Goal: Download file/media

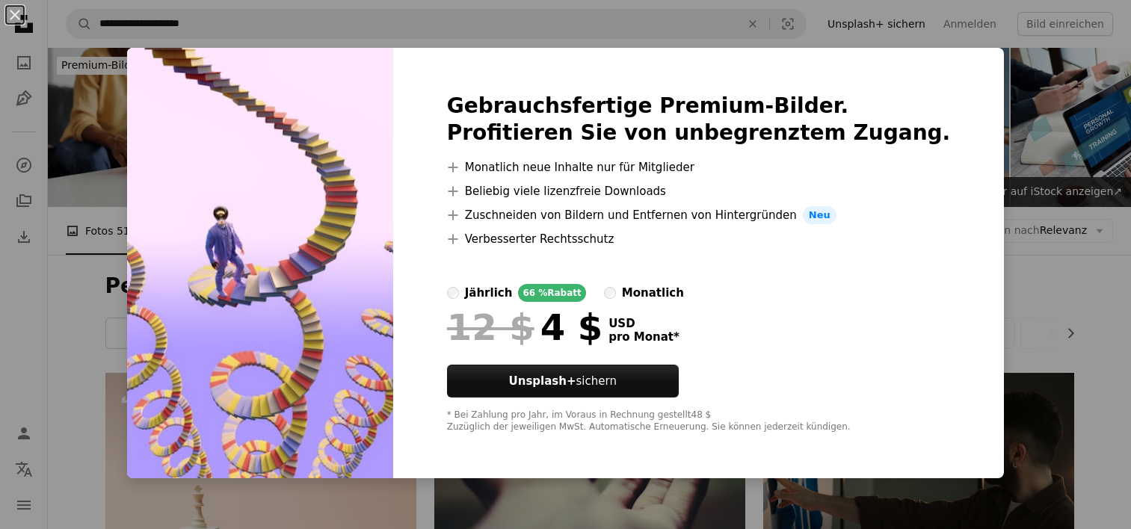
scroll to position [8271, 0]
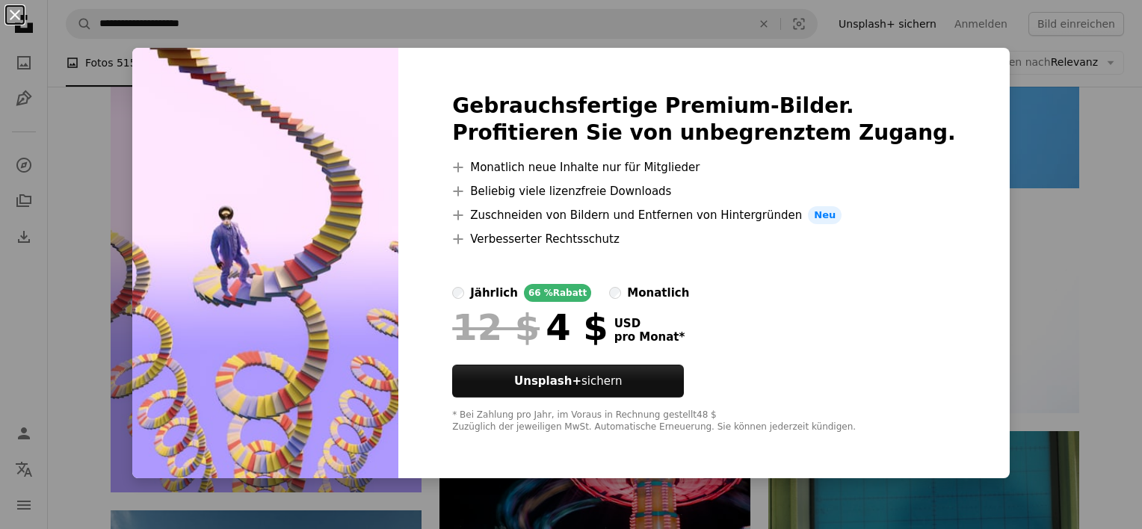
click at [18, 6] on button "An X shape" at bounding box center [15, 15] width 18 height 18
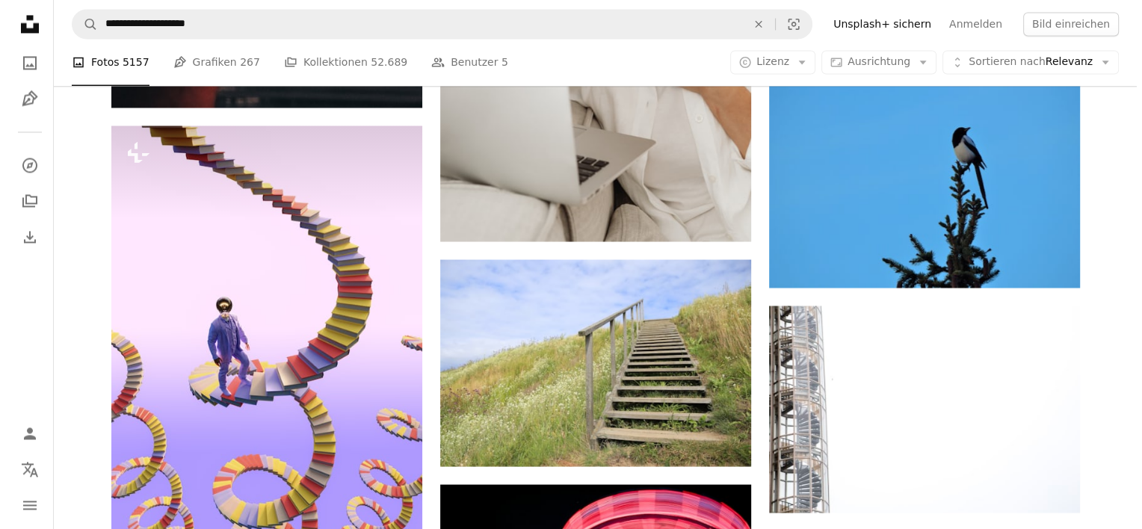
scroll to position [8151, 0]
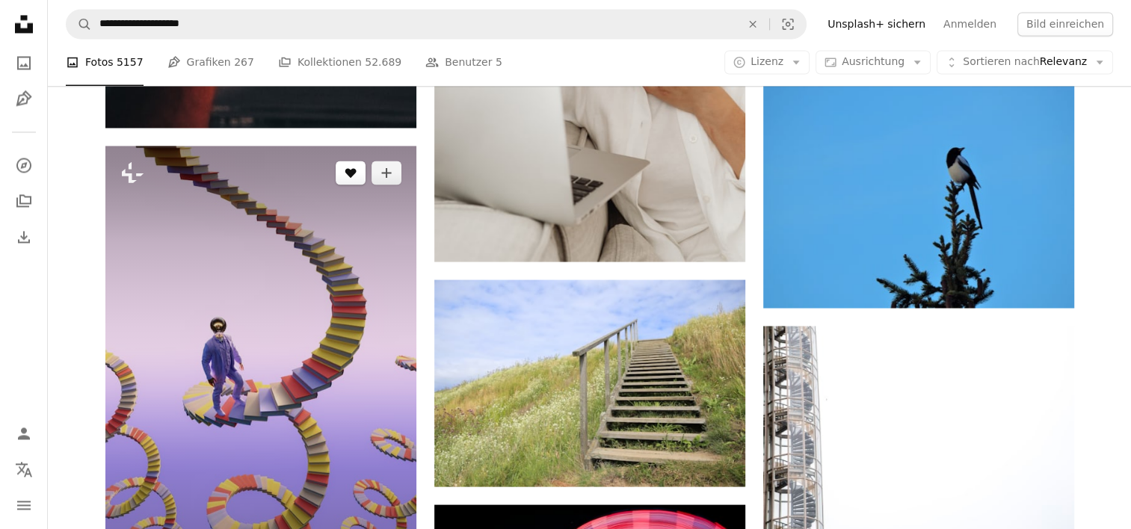
click at [354, 171] on icon "Gefällt mir" at bounding box center [349, 173] width 11 height 10
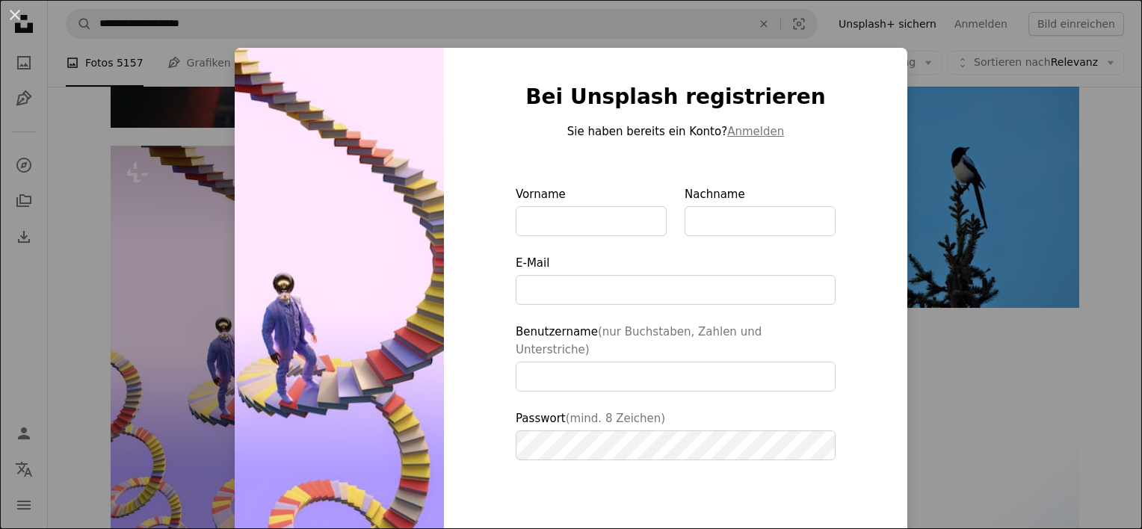
click at [140, 256] on div "An X shape Bei Unsplash registrieren Sie haben bereits ein Konto? Anmelden Vorn…" at bounding box center [571, 264] width 1142 height 529
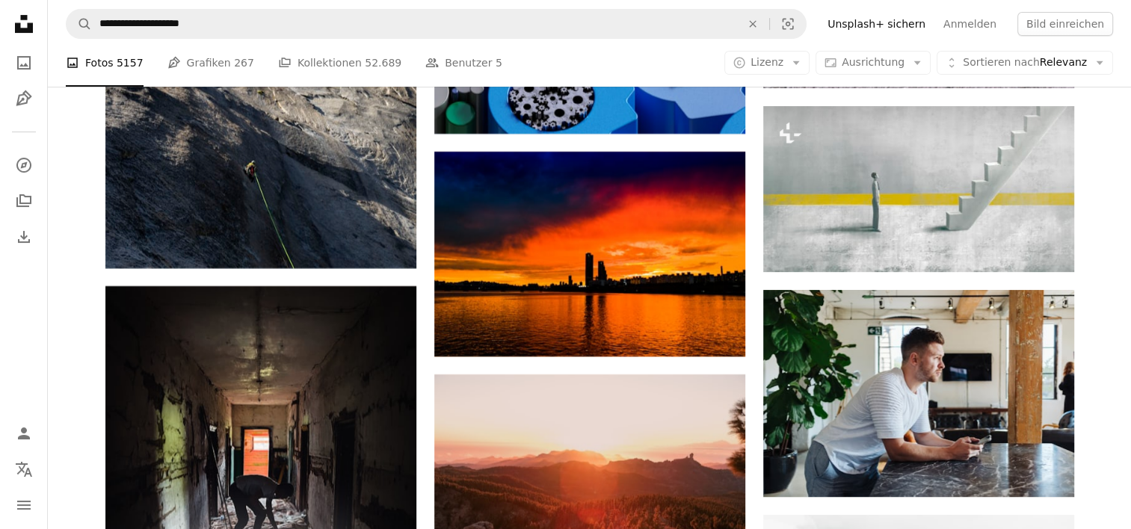
scroll to position [5684, 0]
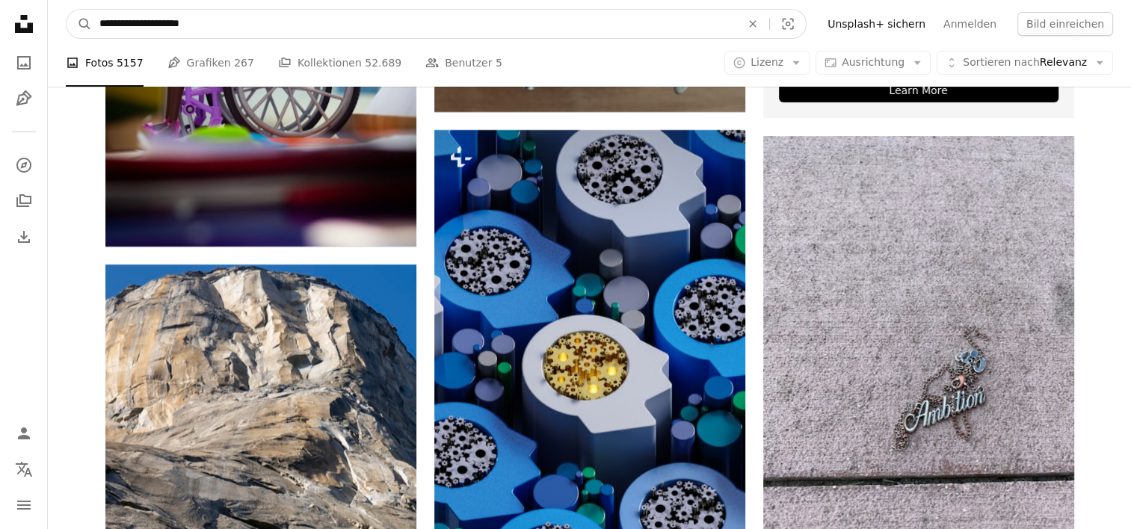
click at [236, 28] on input "**********" at bounding box center [414, 24] width 644 height 28
type input "*"
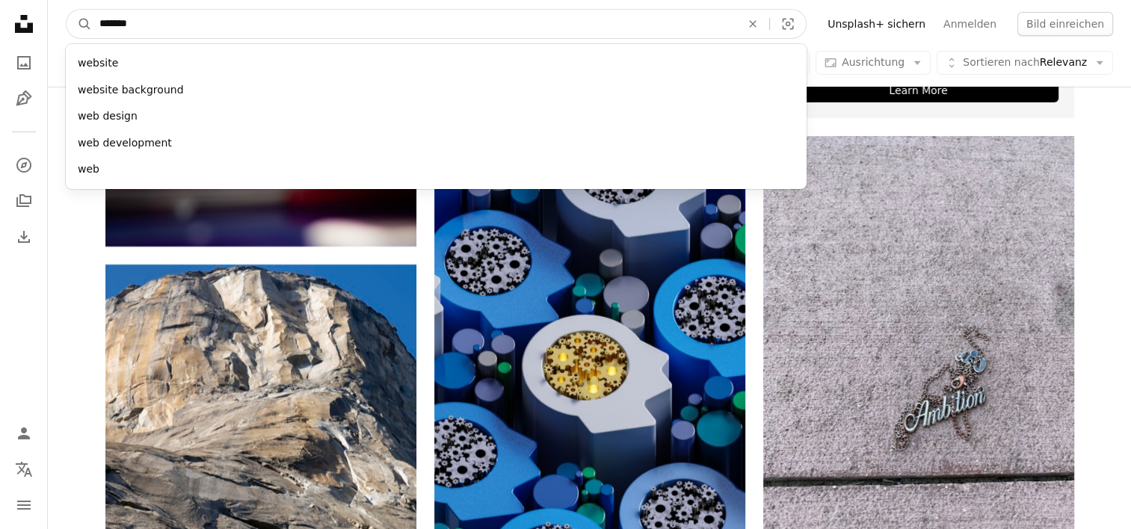
type input "*******"
click at [67, 10] on button "A magnifying glass" at bounding box center [79, 24] width 25 height 28
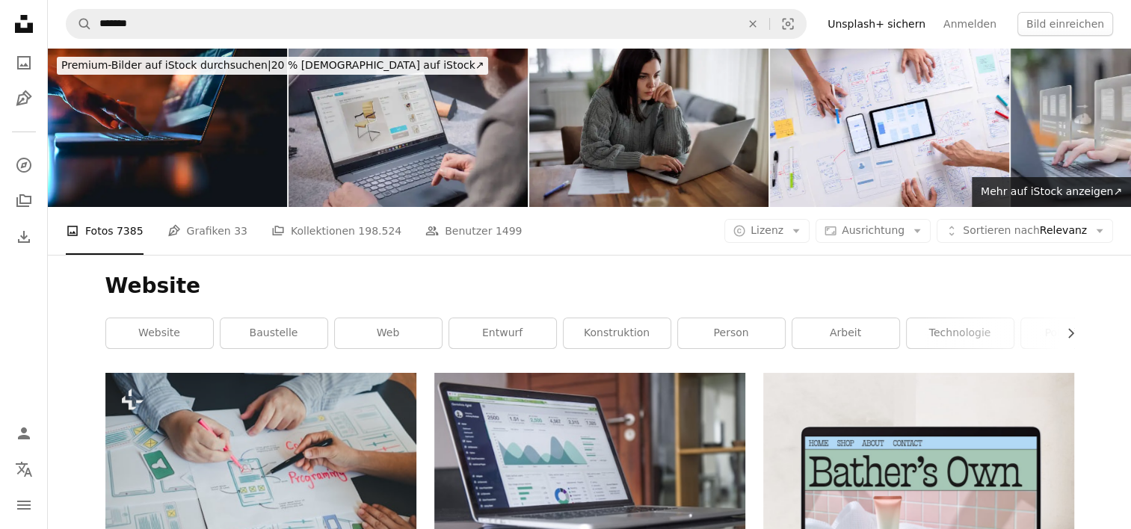
scroll to position [463, 0]
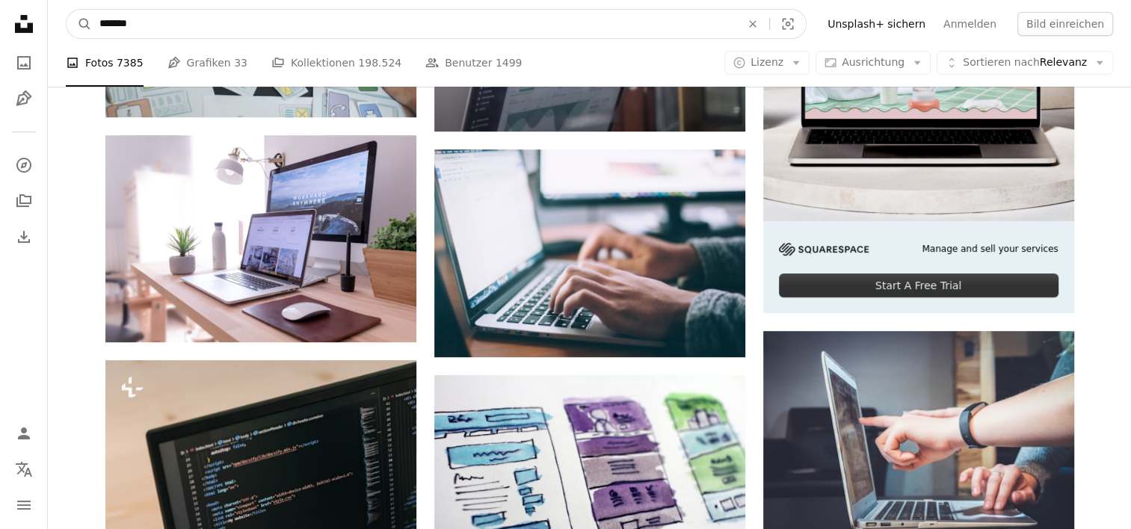
click at [194, 21] on input "*******" at bounding box center [414, 24] width 644 height 28
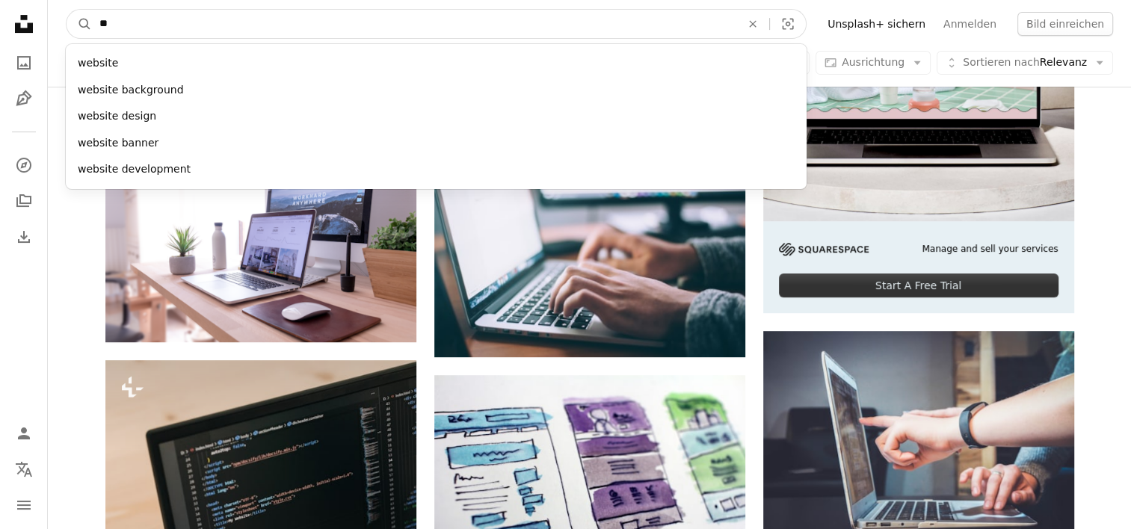
type input "*"
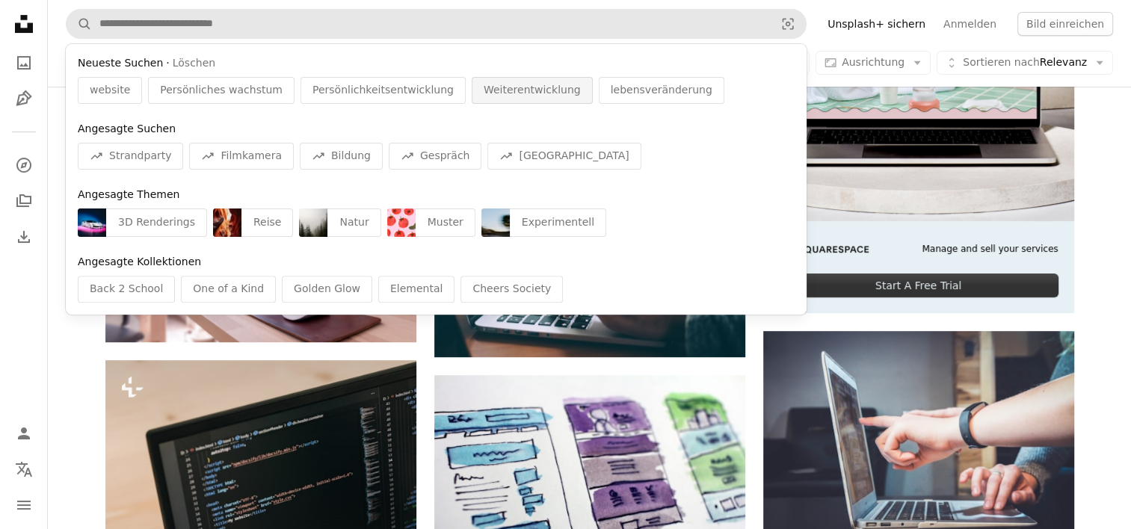
click at [483, 87] on span "Weiterentwicklung" at bounding box center [531, 90] width 97 height 15
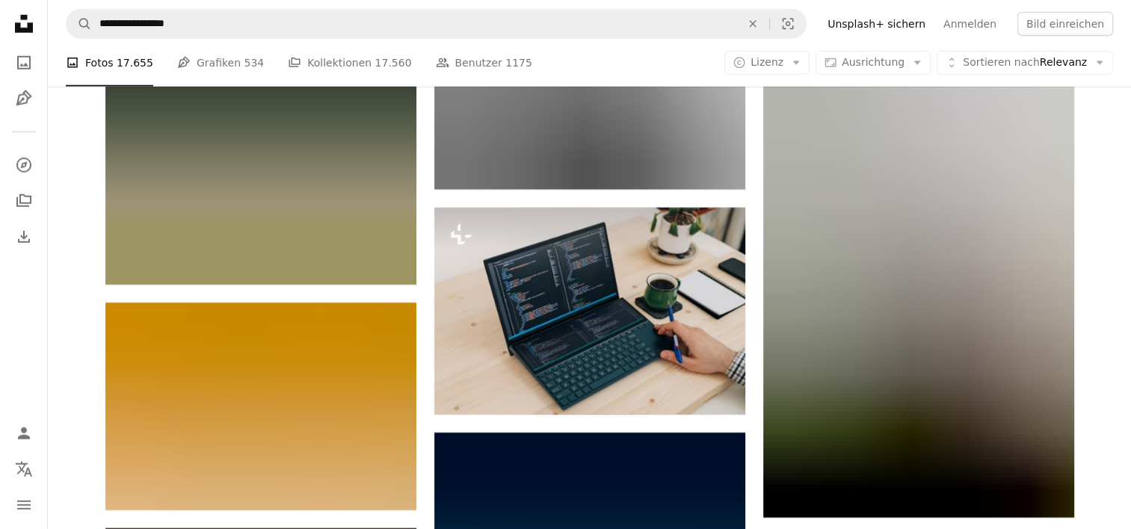
scroll to position [10333, 0]
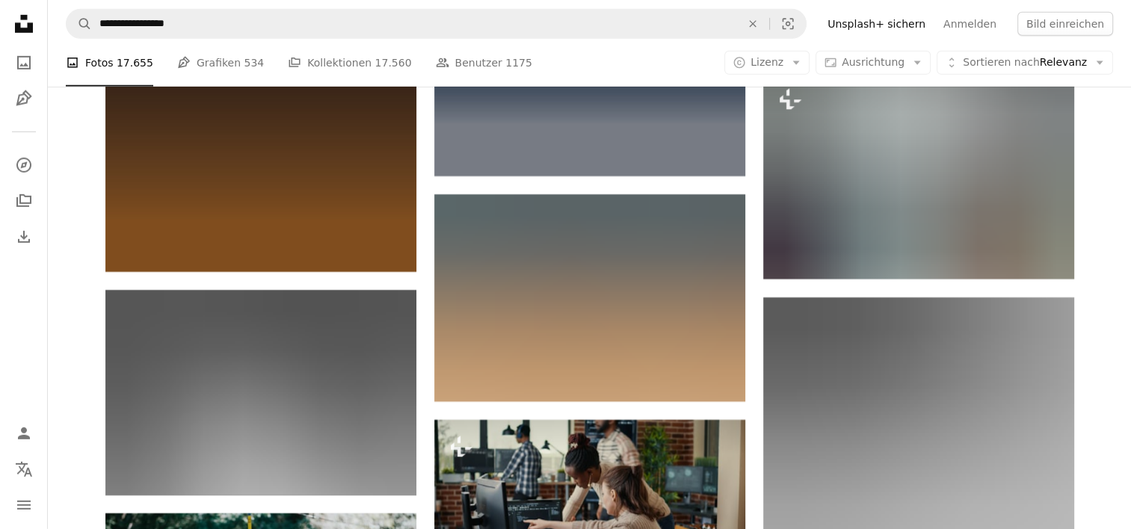
click at [13, 333] on nav "Unsplash logo Unsplash-Startseite A photo Pen Tool A compass A stack of folders…" at bounding box center [24, 264] width 48 height 529
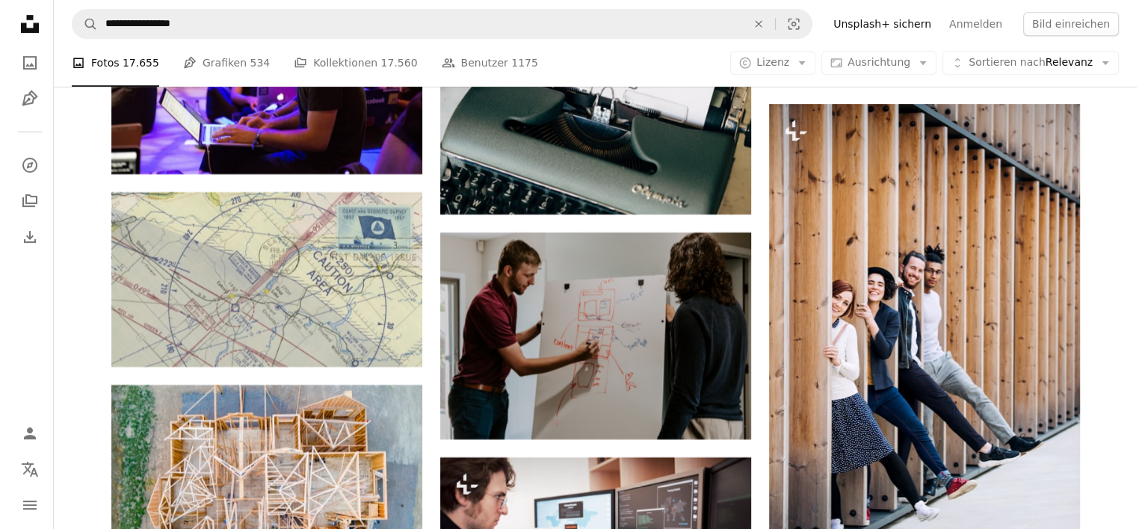
scroll to position [6428, 0]
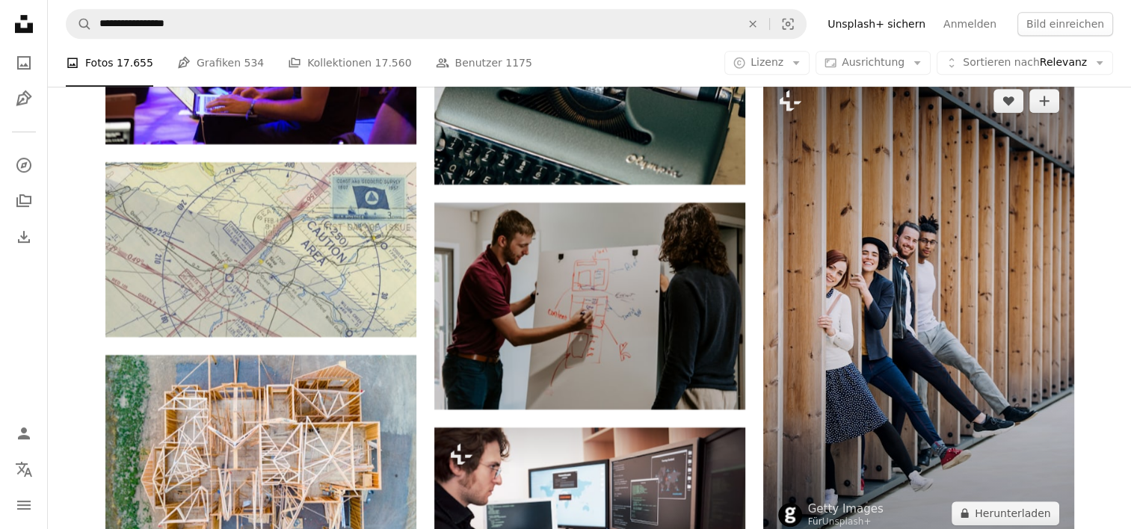
click at [980, 271] on img at bounding box center [918, 307] width 311 height 466
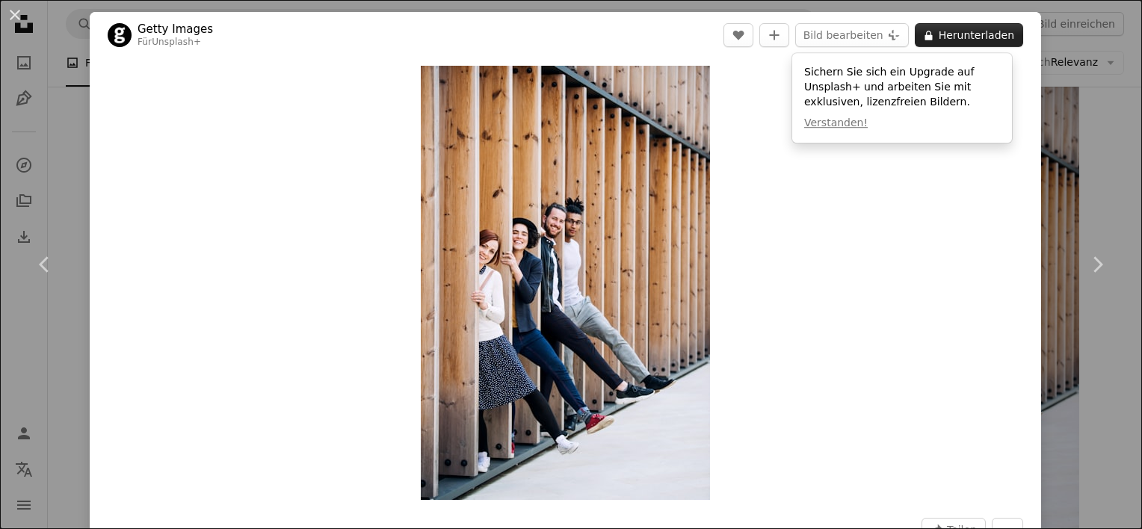
click at [959, 31] on button "A lock Herunterladen" at bounding box center [969, 35] width 108 height 24
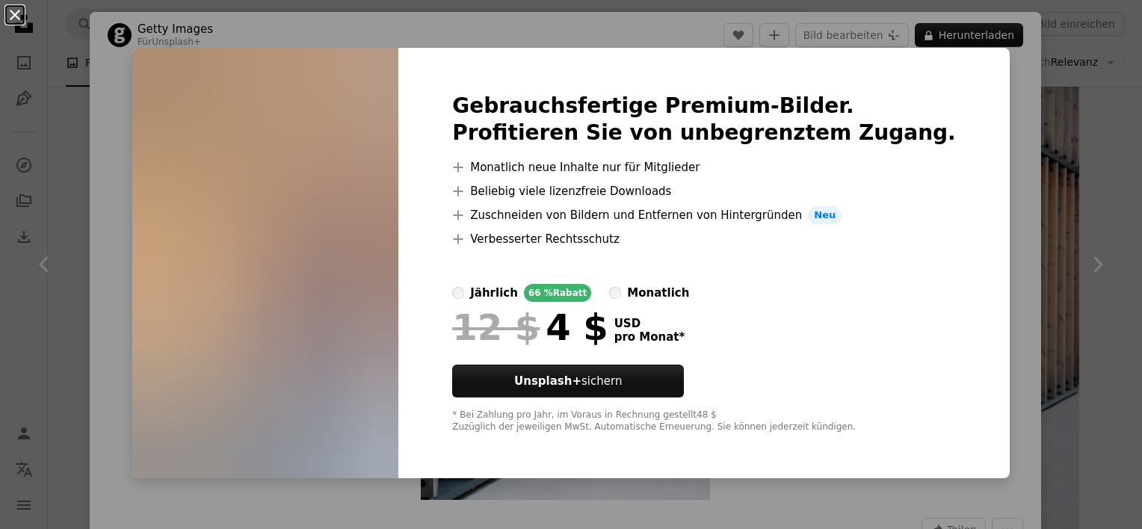
click at [17, 10] on button "An X shape" at bounding box center [15, 15] width 18 height 18
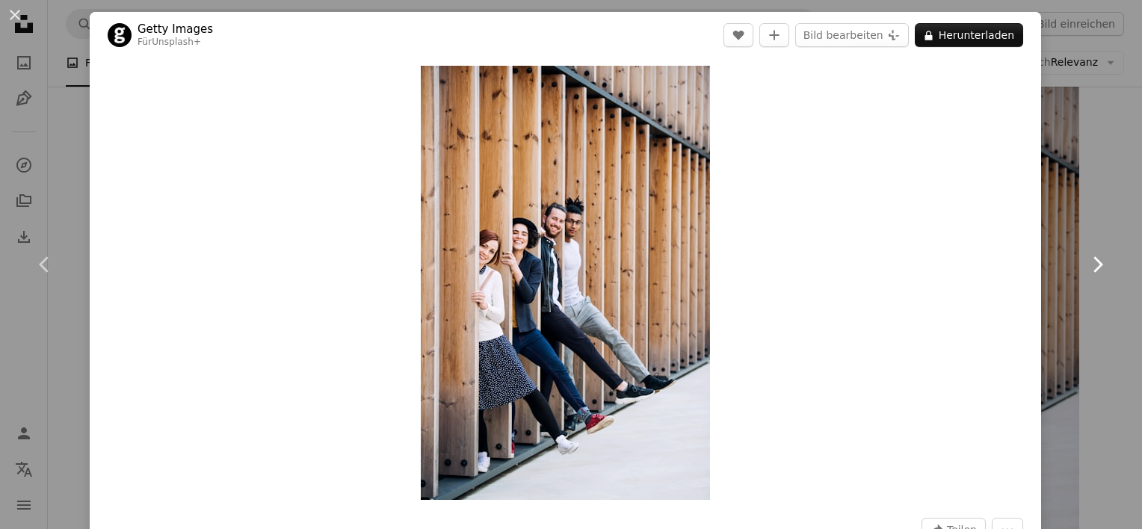
click at [1093, 260] on icon at bounding box center [1098, 264] width 10 height 16
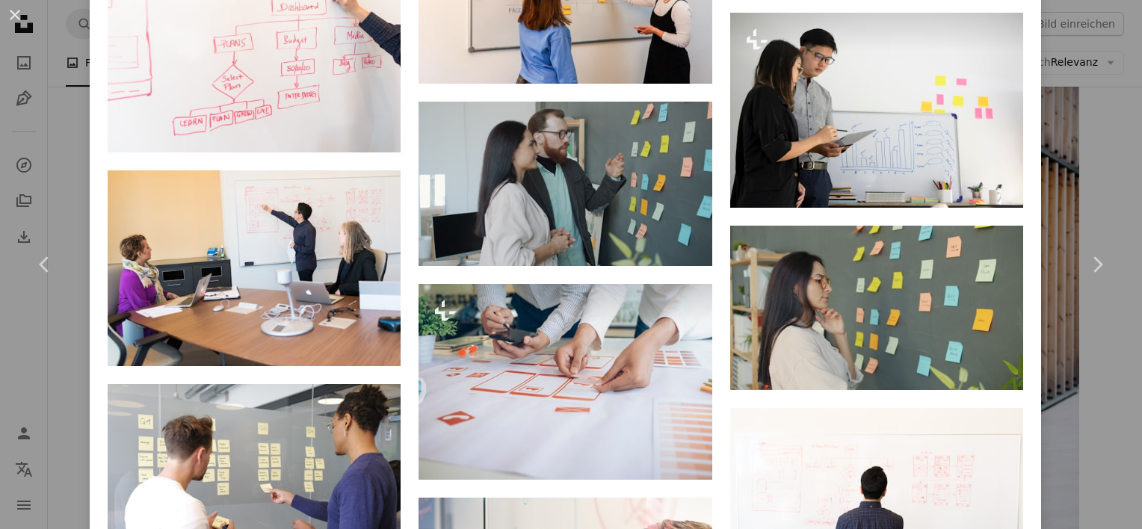
scroll to position [3546, 0]
